Goal: Book appointment/travel/reservation

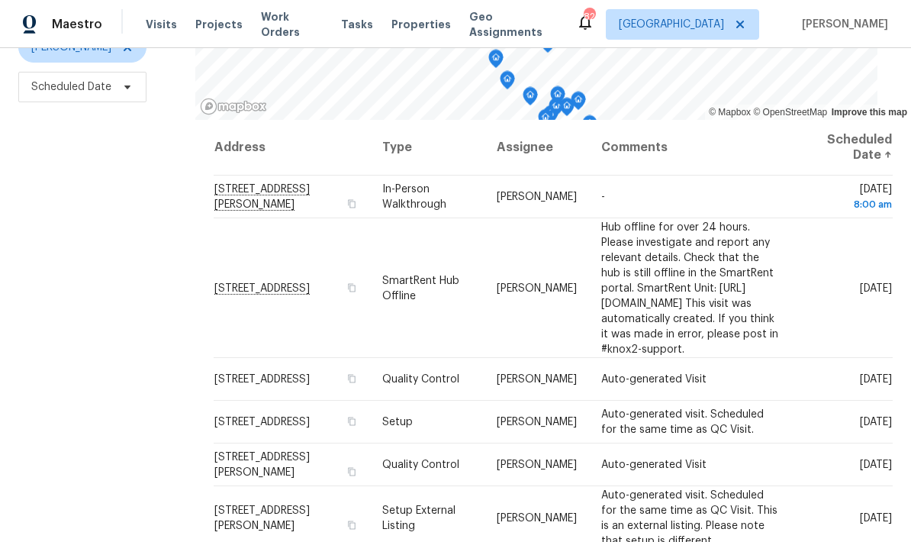
scroll to position [202, 0]
click at [0, 0] on icon at bounding box center [0, 0] width 0 height 0
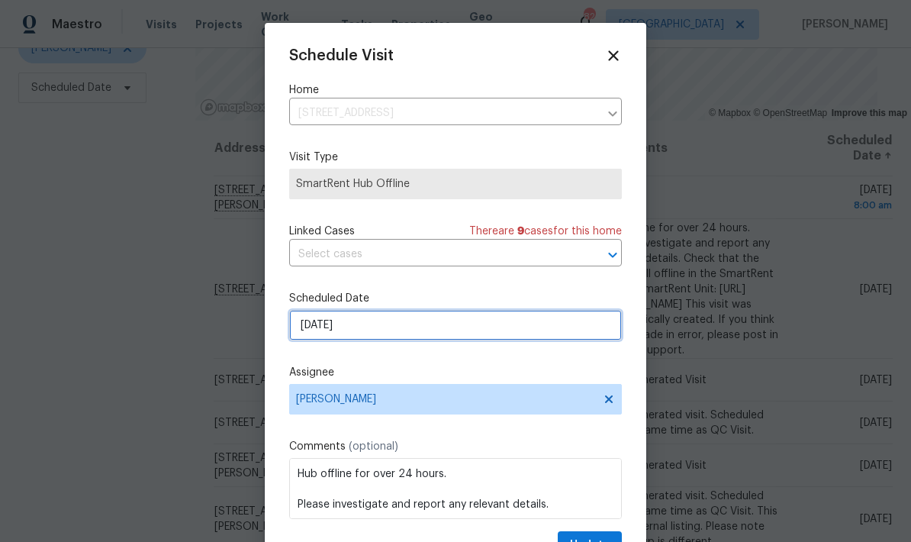
click at [482, 334] on input "[DATE]" at bounding box center [455, 325] width 333 height 31
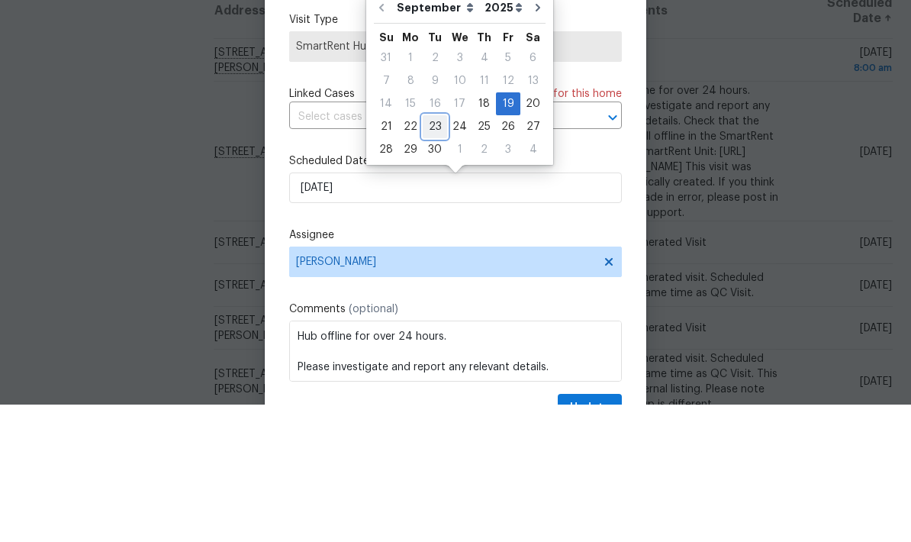
click at [437, 253] on div "23" at bounding box center [435, 263] width 24 height 21
type input "[DATE]"
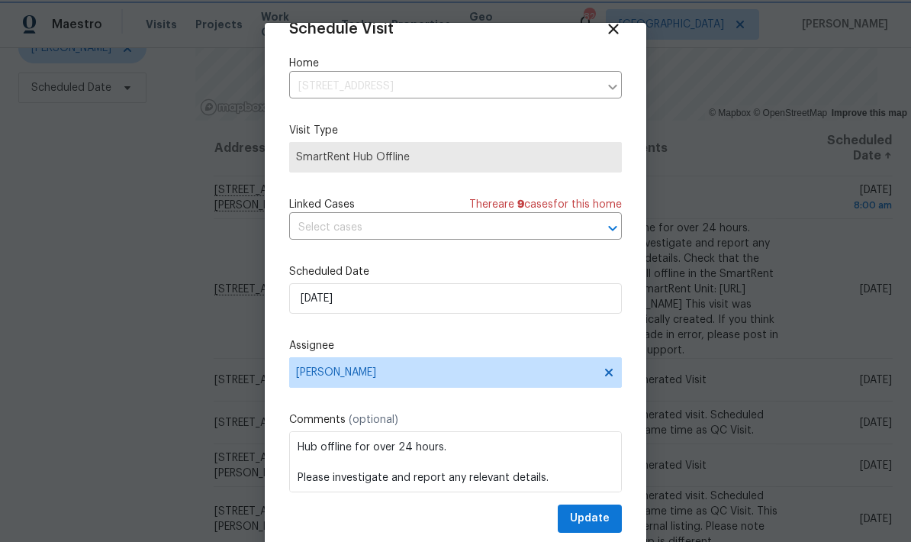
scroll to position [30, 0]
click at [605, 518] on span "Update" at bounding box center [590, 518] width 40 height 19
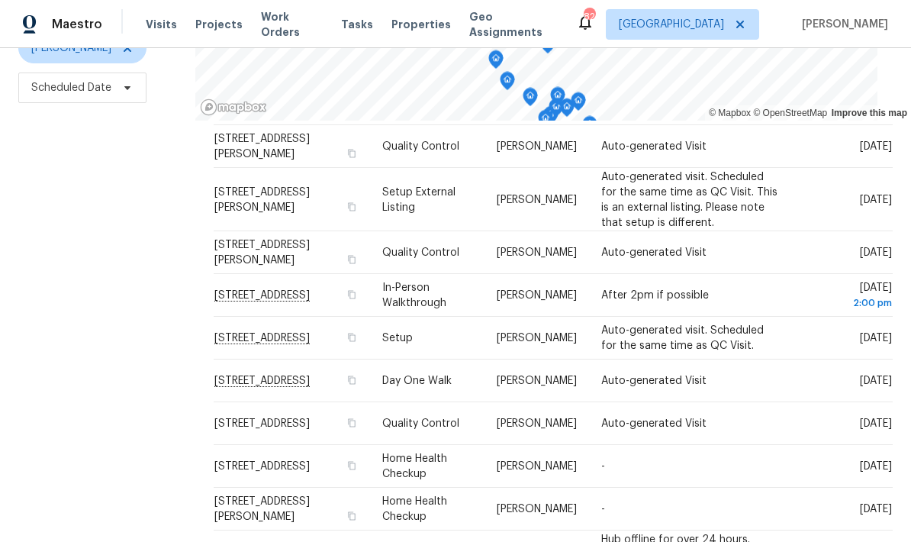
scroll to position [178, 0]
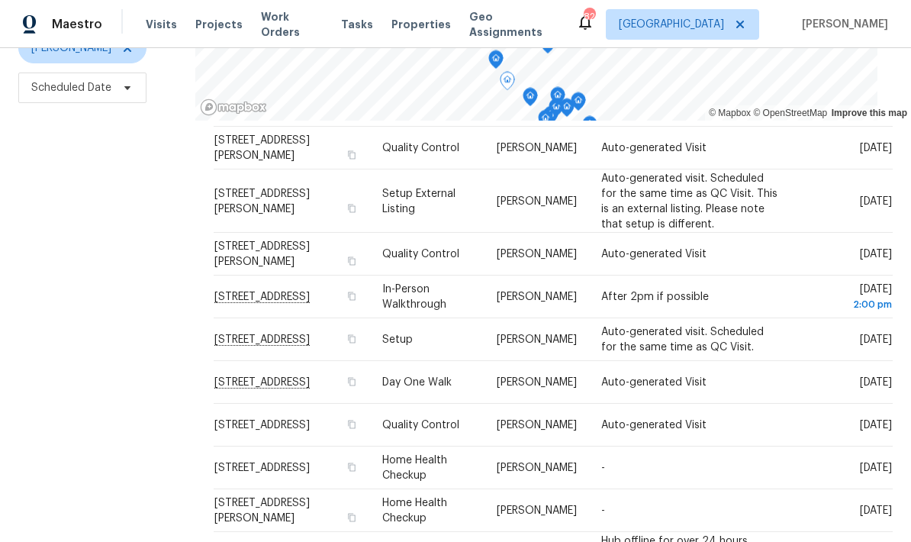
click at [0, 0] on icon at bounding box center [0, 0] width 0 height 0
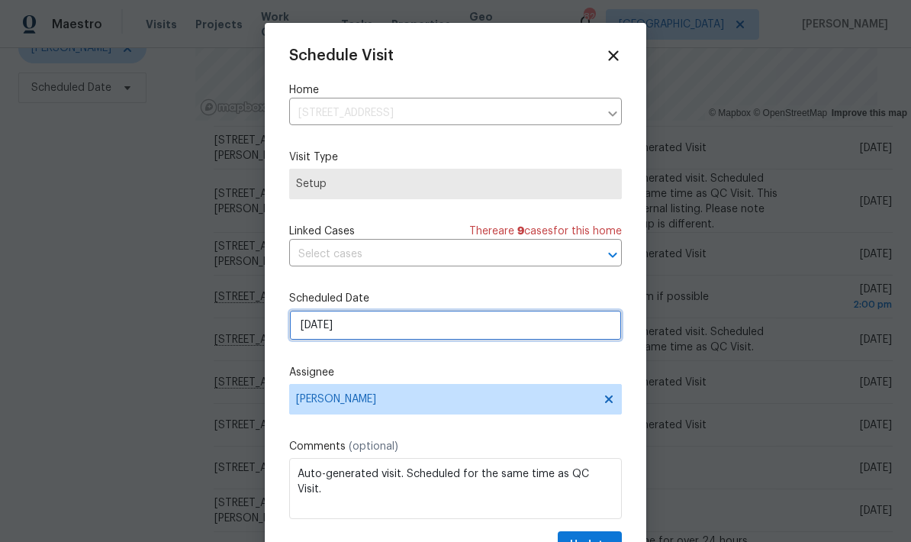
click at [442, 331] on input "[DATE]" at bounding box center [455, 325] width 333 height 31
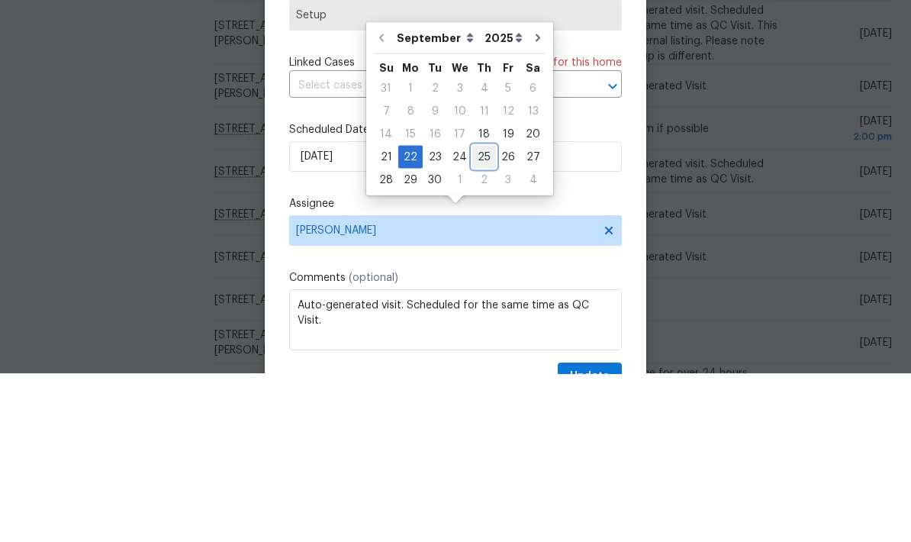
click at [482, 314] on div "25" at bounding box center [484, 324] width 24 height 21
type input "[DATE]"
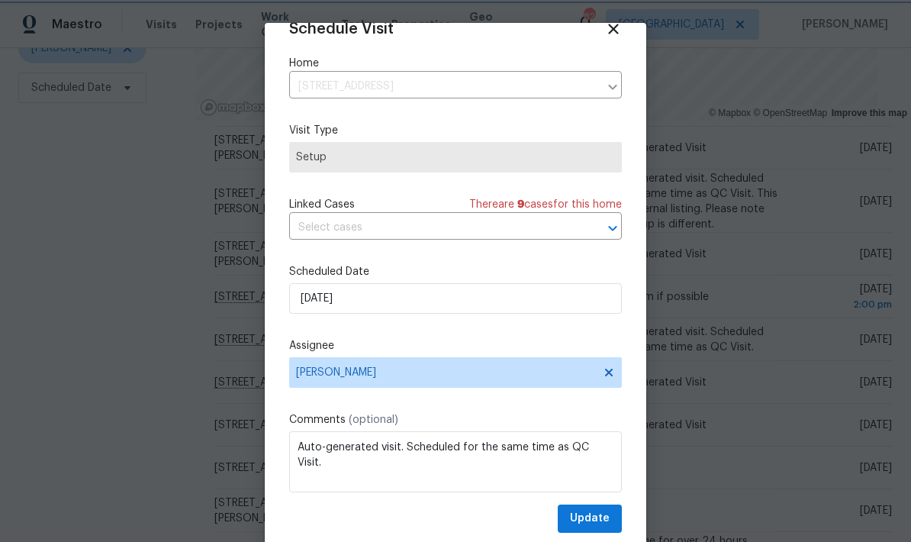
scroll to position [30, 0]
click at [604, 519] on span "Update" at bounding box center [590, 518] width 40 height 19
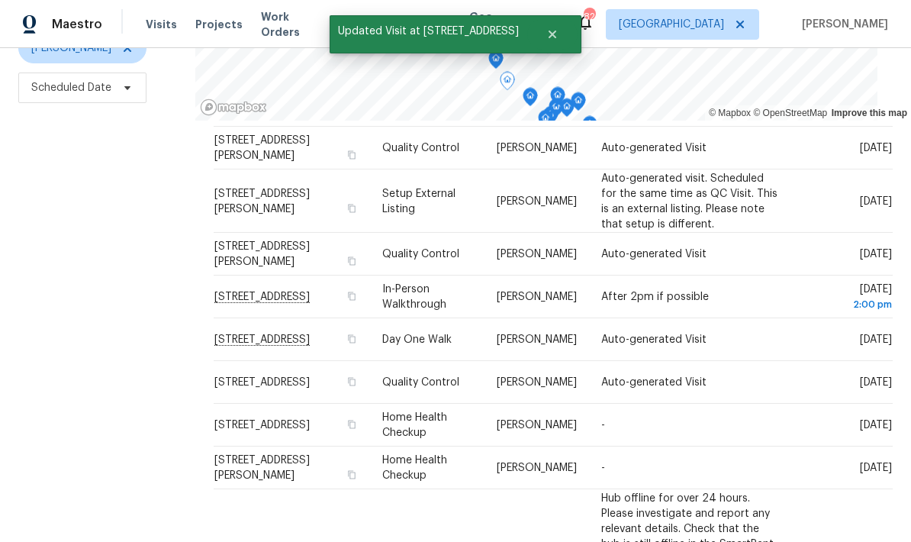
click at [0, 0] on icon at bounding box center [0, 0] width 0 height 0
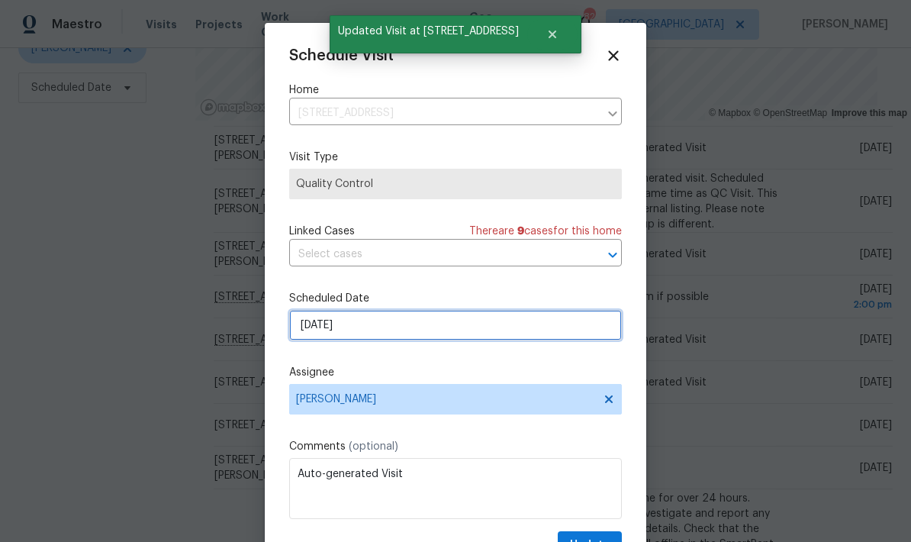
click at [524, 336] on input "[DATE]" at bounding box center [455, 325] width 333 height 31
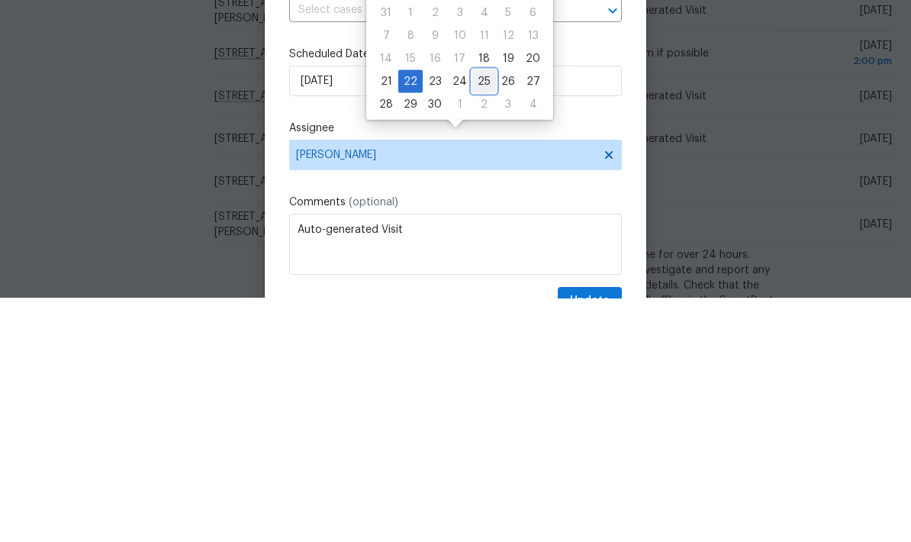
click at [480, 314] on div "25" at bounding box center [484, 324] width 24 height 21
type input "[DATE]"
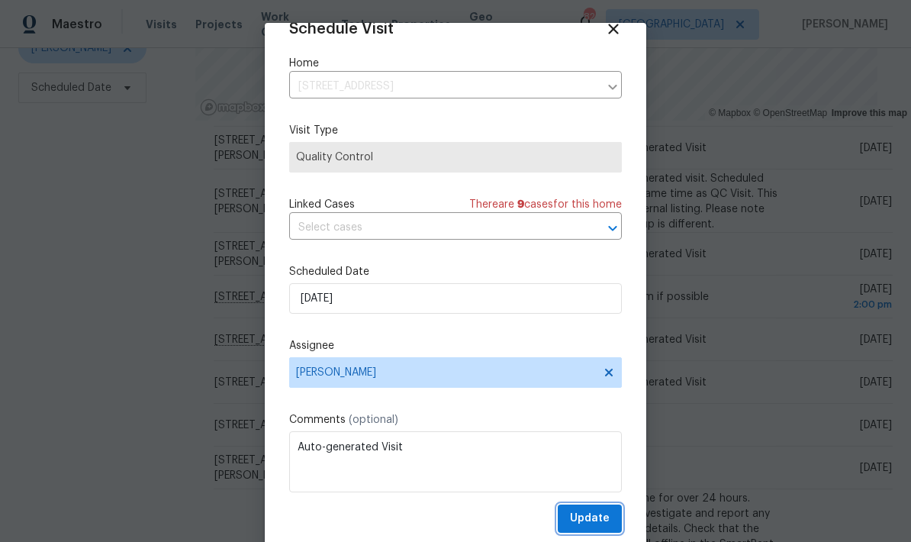
click at [607, 515] on span "Update" at bounding box center [590, 518] width 40 height 19
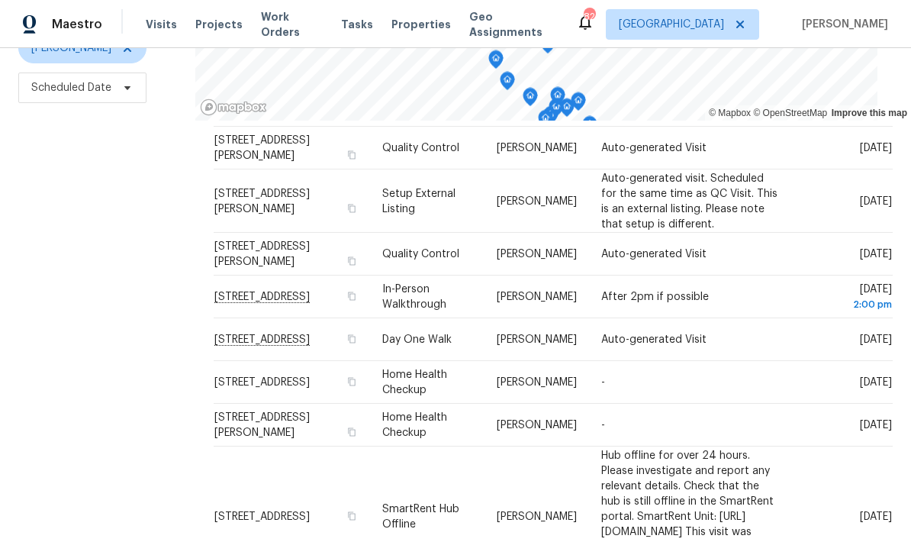
click at [0, 0] on icon at bounding box center [0, 0] width 0 height 0
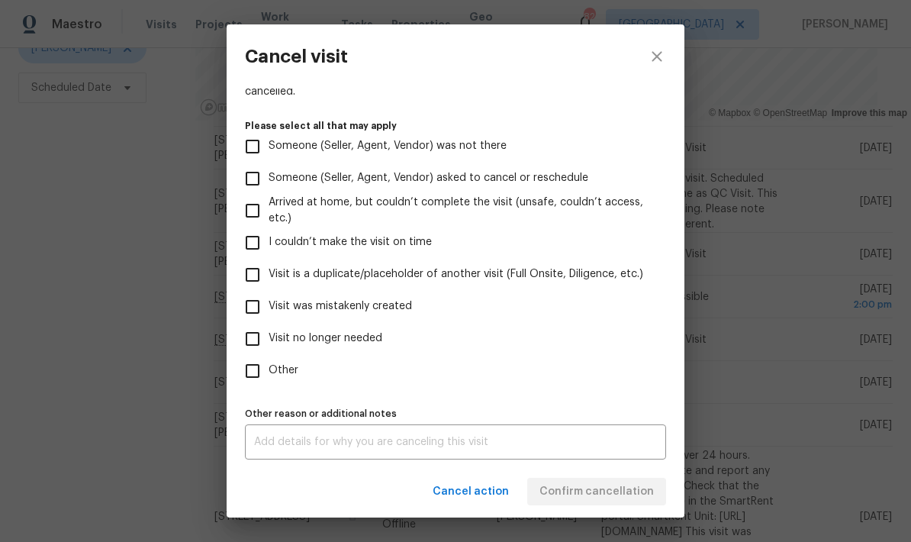
scroll to position [140, 0]
click at [256, 366] on input "Other" at bounding box center [253, 371] width 32 height 32
checkbox input "true"
click at [320, 440] on textarea at bounding box center [455, 442] width 403 height 11
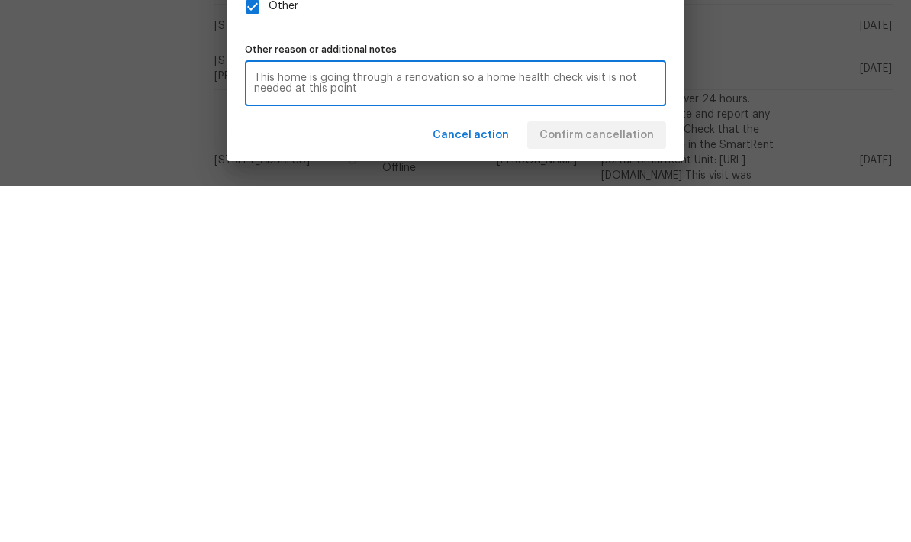
click at [400, 429] on textarea "This home is going through a renovation so a home health check visit is not nee…" at bounding box center [455, 439] width 403 height 21
type textarea "This home is going through a re-renovation so a home health check visit is not …"
click at [634, 466] on div "Cancel action Confirm cancellation" at bounding box center [456, 492] width 458 height 53
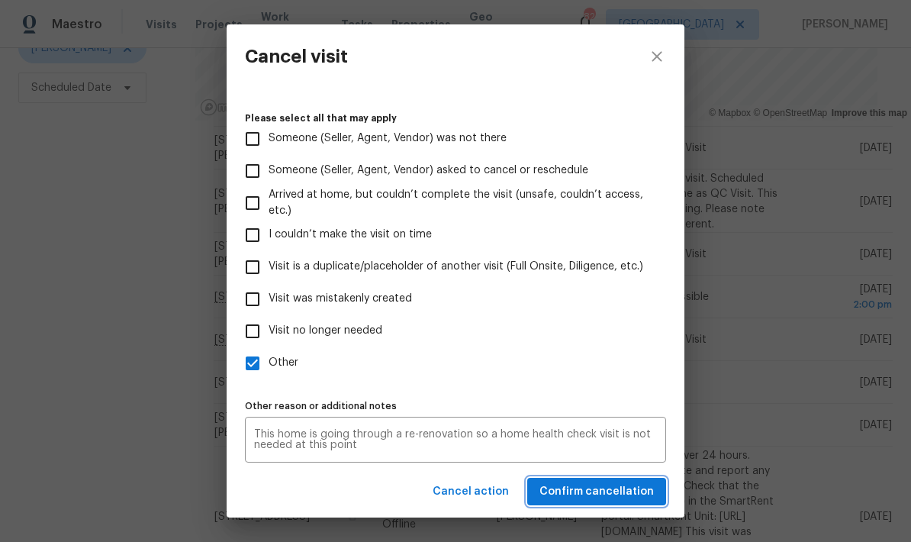
click at [619, 497] on span "Confirm cancellation" at bounding box center [597, 491] width 114 height 19
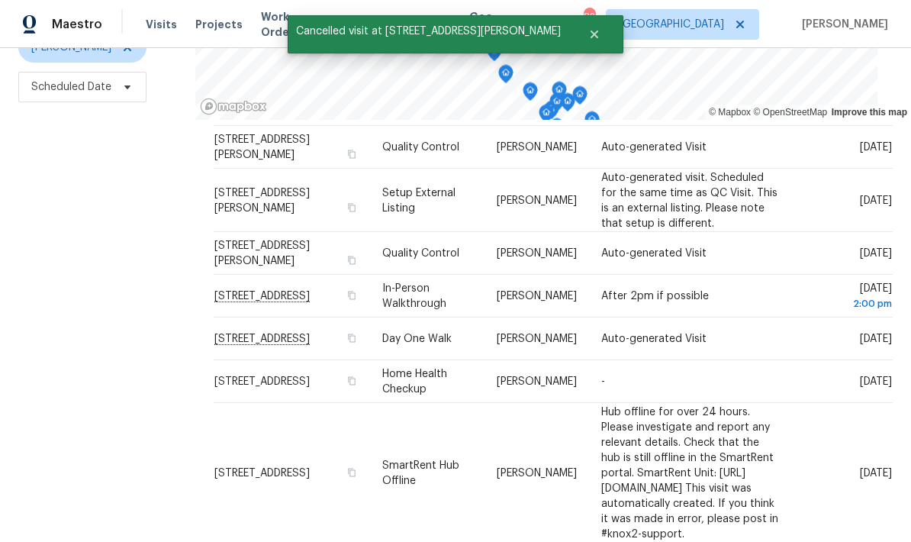
scroll to position [202, 0]
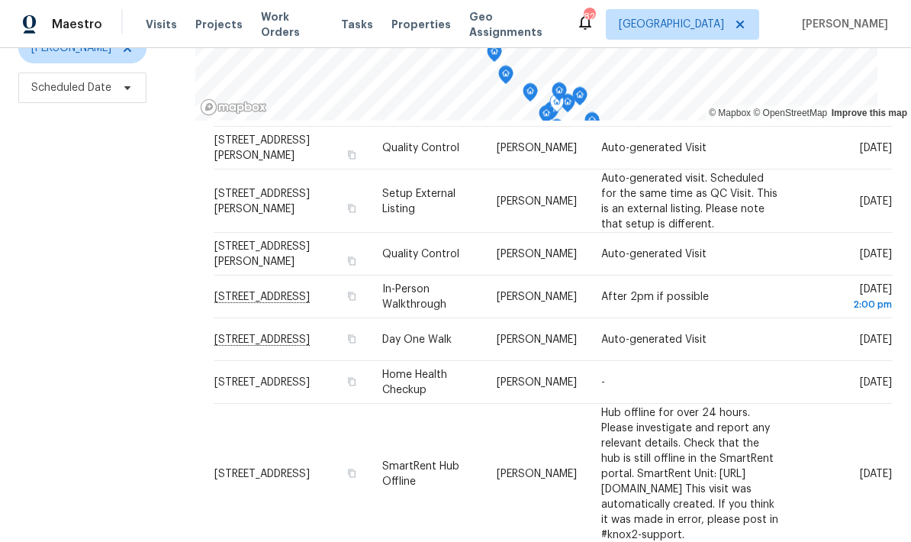
click at [0, 0] on icon at bounding box center [0, 0] width 0 height 0
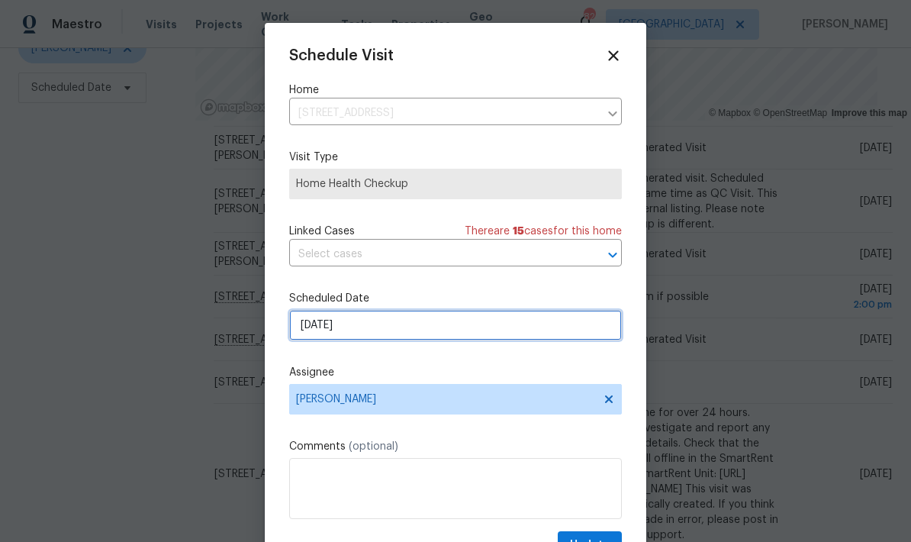
click at [435, 334] on input "[DATE]" at bounding box center [455, 325] width 333 height 31
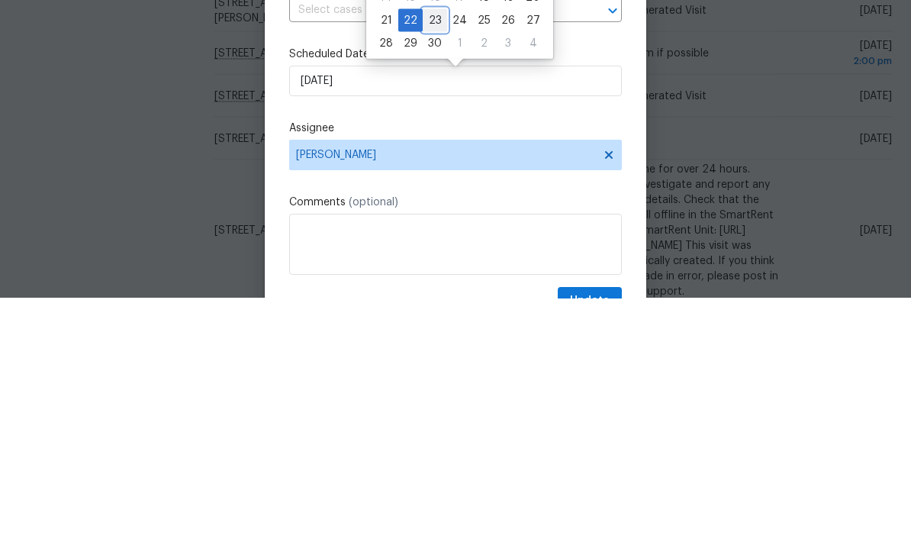
click at [427, 253] on div "23" at bounding box center [435, 263] width 24 height 21
type input "[DATE]"
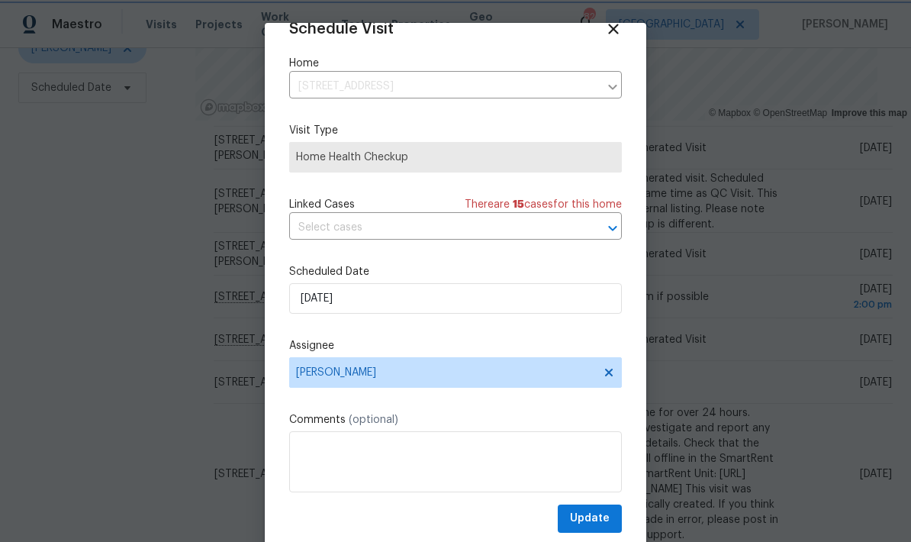
scroll to position [30, 0]
click at [608, 519] on span "Update" at bounding box center [590, 518] width 40 height 19
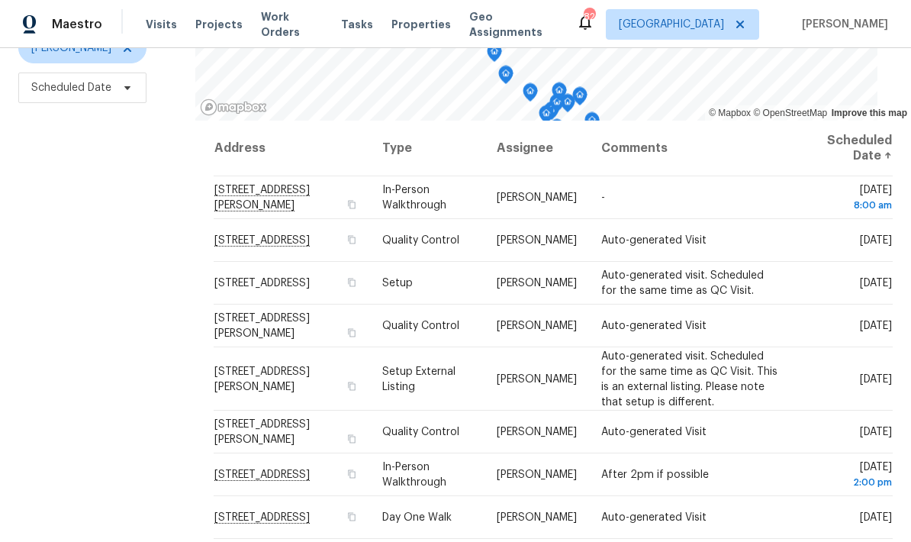
scroll to position [0, 0]
